Goal: Information Seeking & Learning: Check status

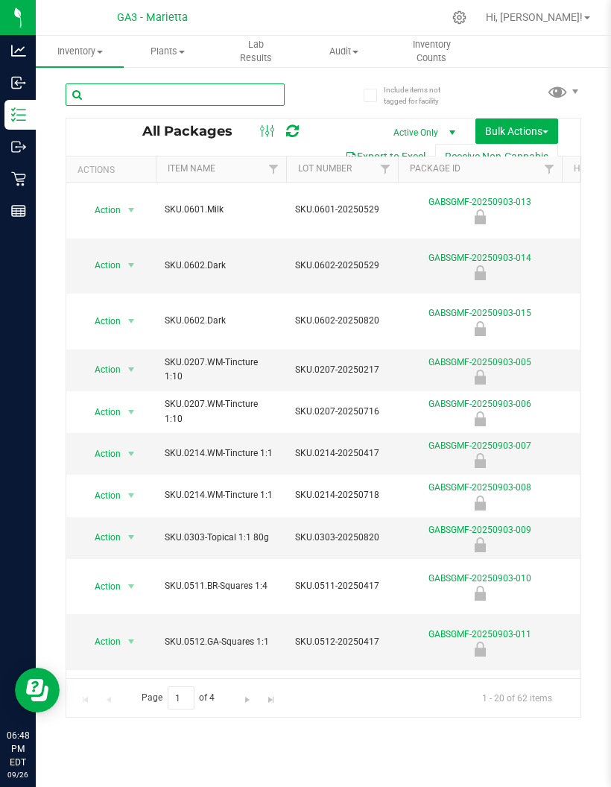
click at [196, 98] on input "text" at bounding box center [175, 94] width 219 height 22
type input "602."
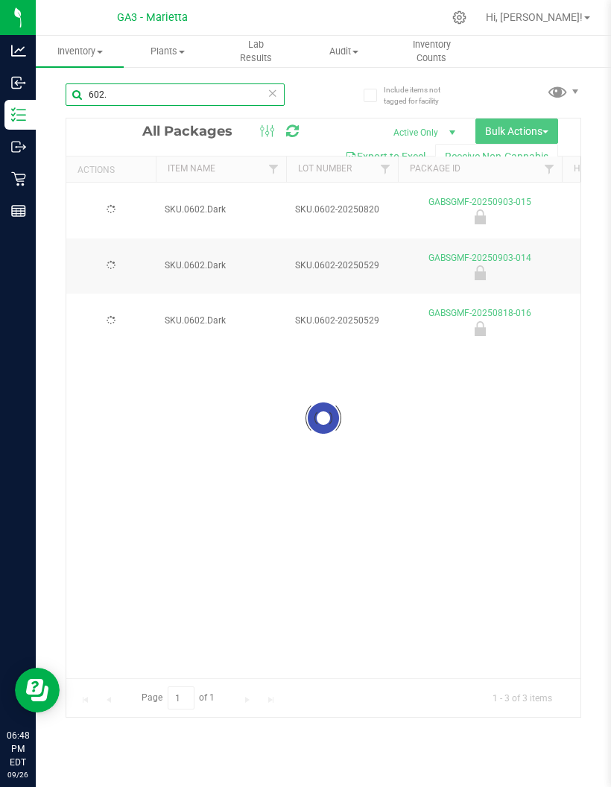
type input "[DATE]"
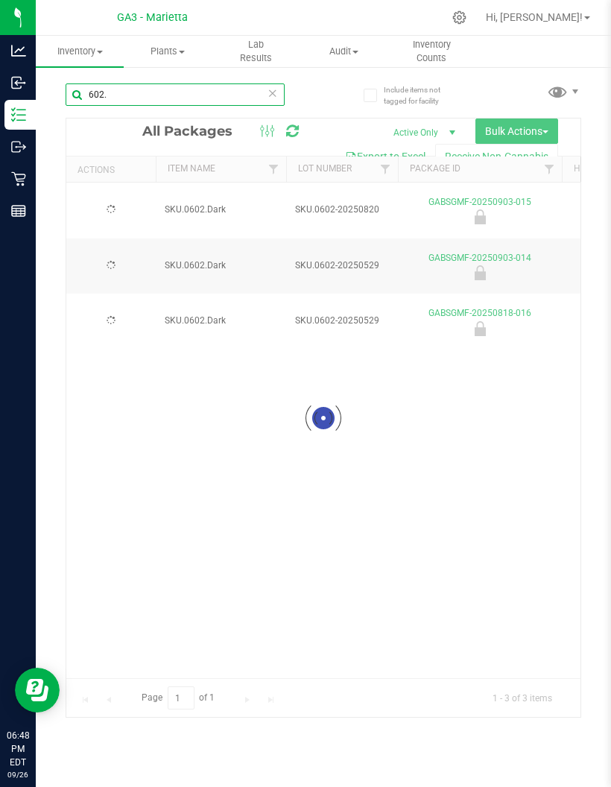
type input "[DATE]"
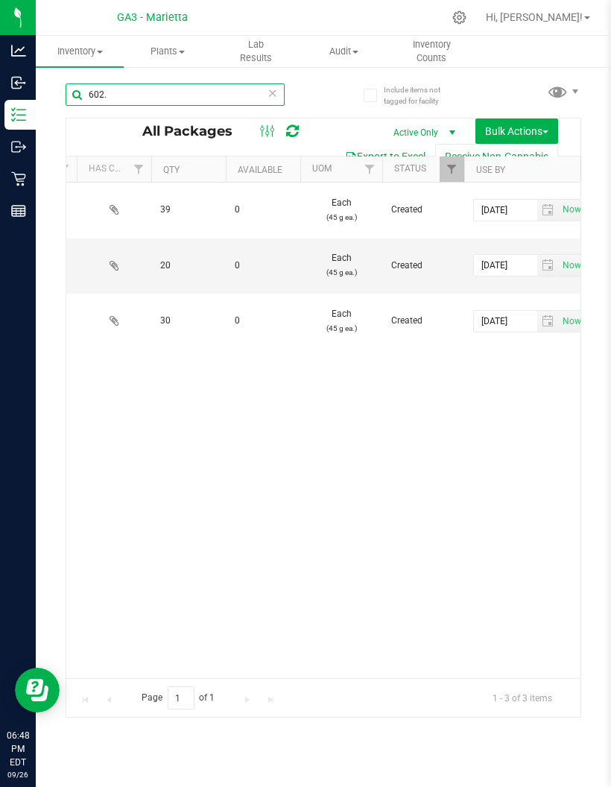
scroll to position [0, 498]
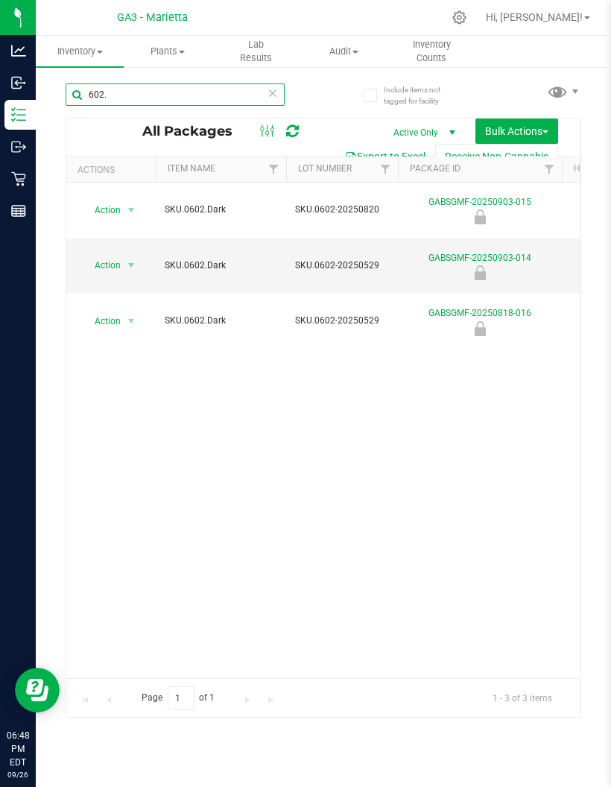
type input "602."
click at [125, 323] on span "select" at bounding box center [131, 321] width 12 height 12
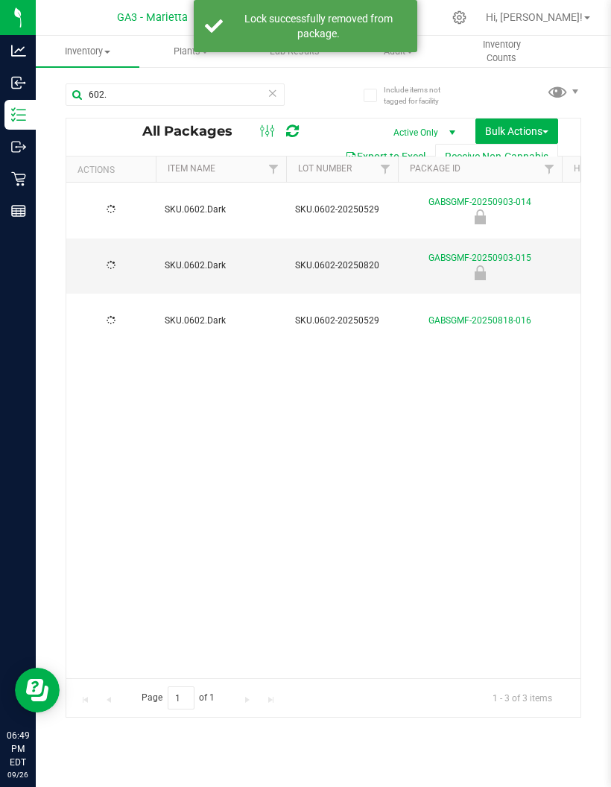
type input "[DATE]"
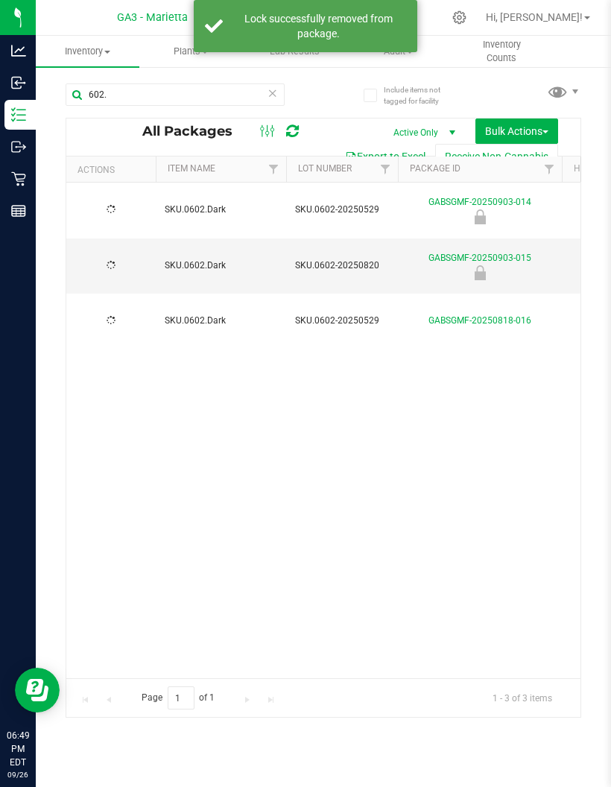
type input "[DATE]"
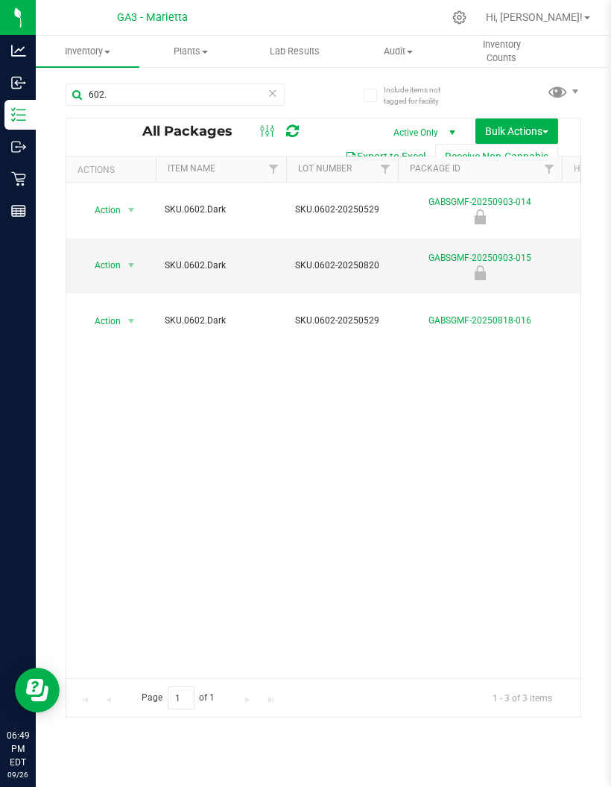
click at [20, 218] on icon at bounding box center [18, 210] width 15 height 15
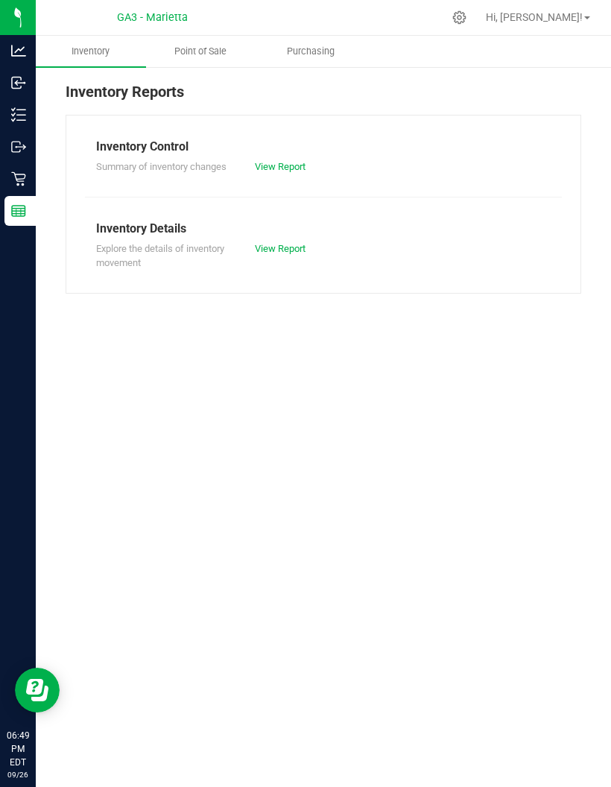
click at [219, 54] on span "Point of Sale" at bounding box center [200, 51] width 92 height 13
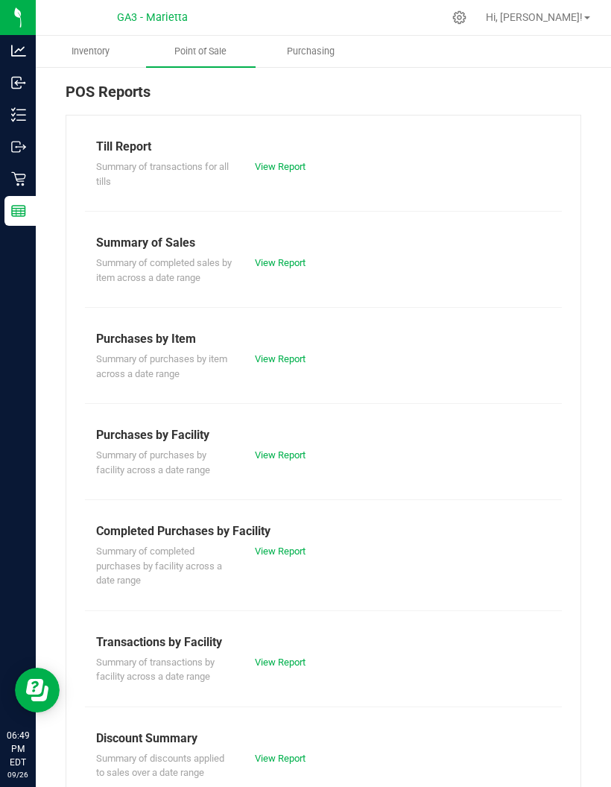
click at [320, 170] on div "View Report" at bounding box center [323, 166] width 159 height 15
click at [296, 161] on link "View Report" at bounding box center [280, 166] width 51 height 11
